Goal: Transaction & Acquisition: Purchase product/service

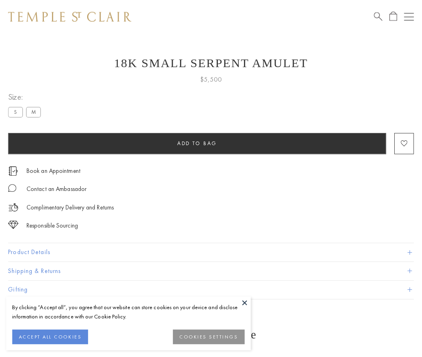
scroll to position [32, 0]
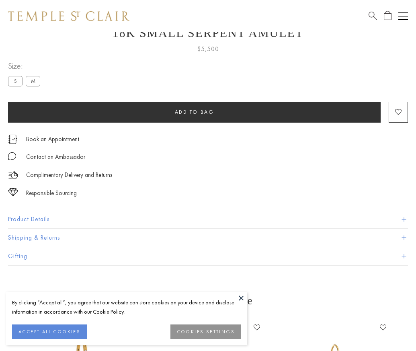
click at [194, 112] on span "Add to bag" at bounding box center [194, 112] width 39 height 7
